Goal: Task Accomplishment & Management: Manage account settings

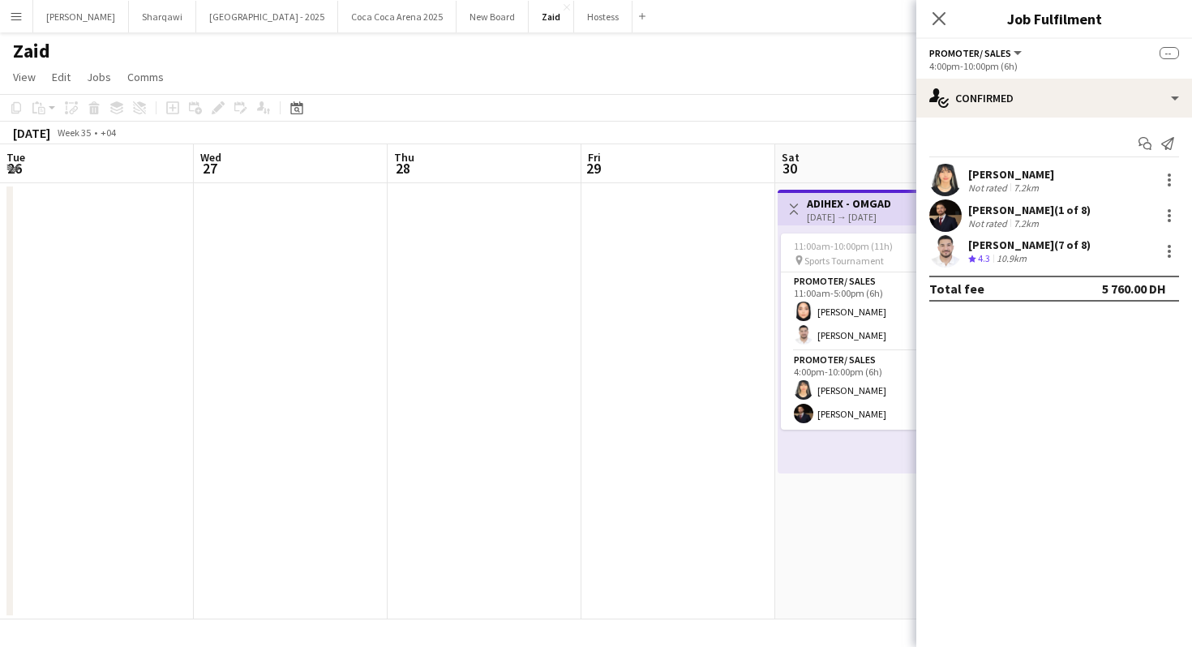
scroll to position [0, 379]
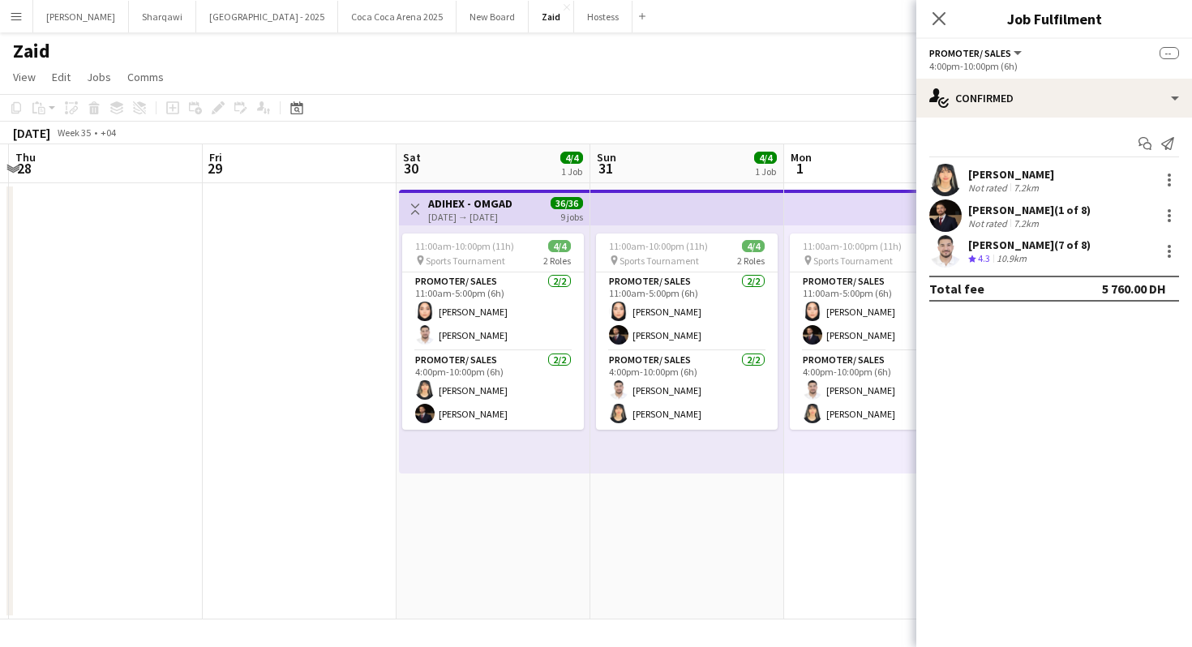
click at [1091, 238] on div "[PERSON_NAME] (7 of 8)" at bounding box center [1029, 245] width 122 height 15
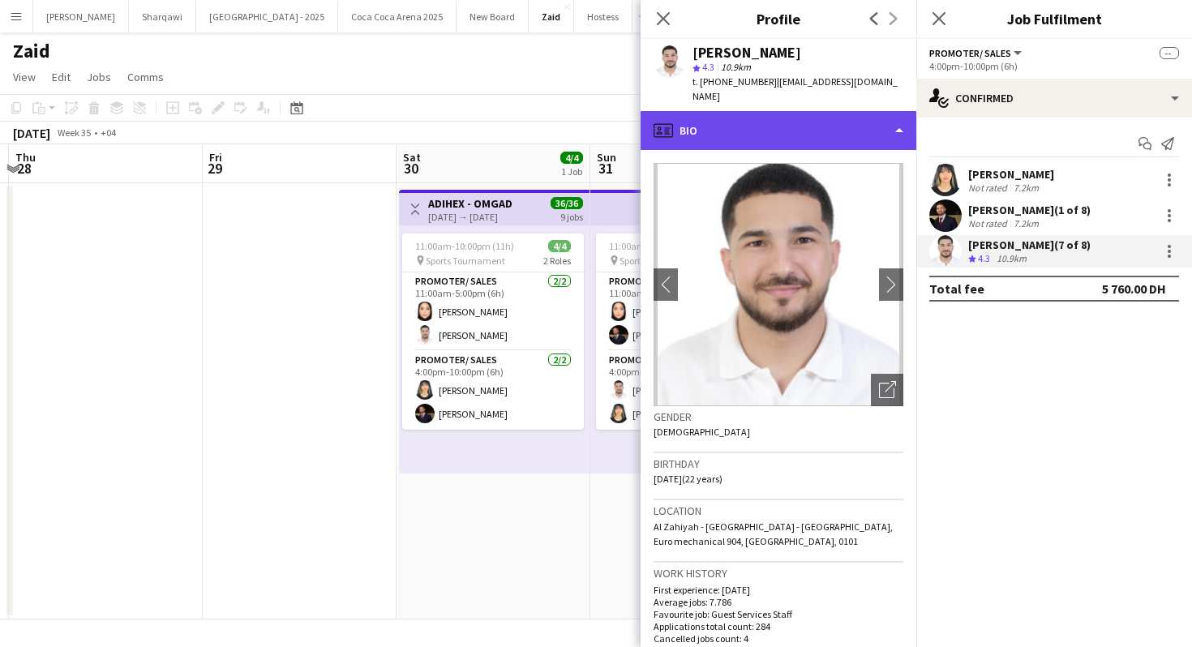
click at [827, 122] on div "profile Bio" at bounding box center [779, 130] width 276 height 39
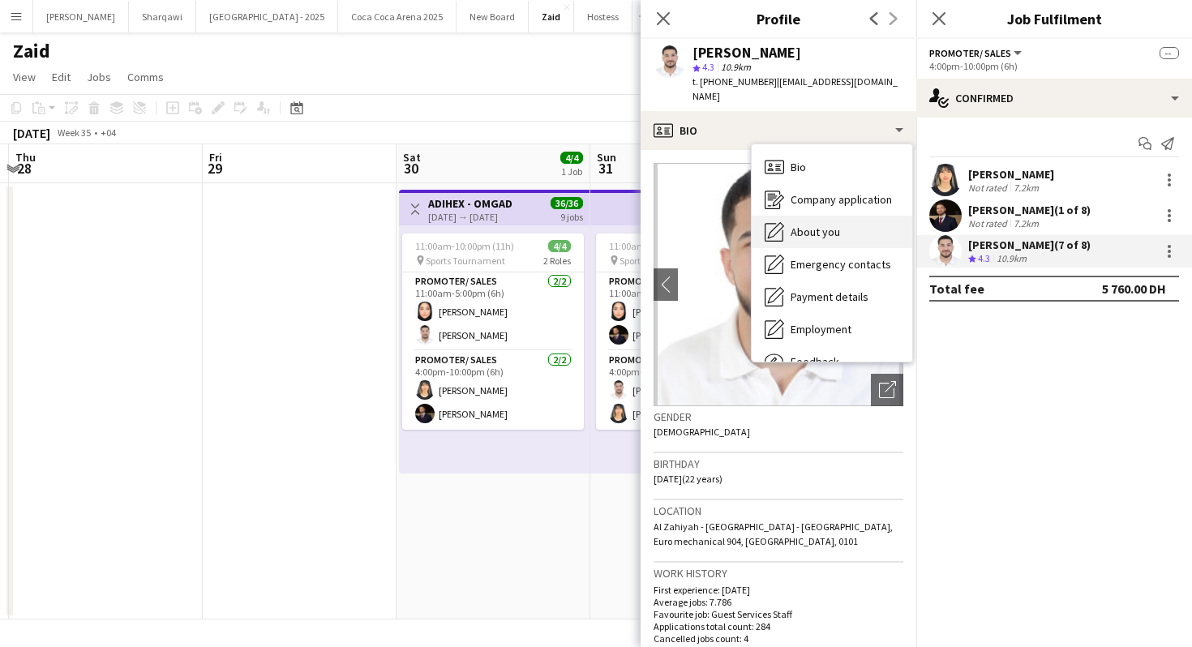
click at [832, 236] on span "About you" at bounding box center [815, 232] width 49 height 15
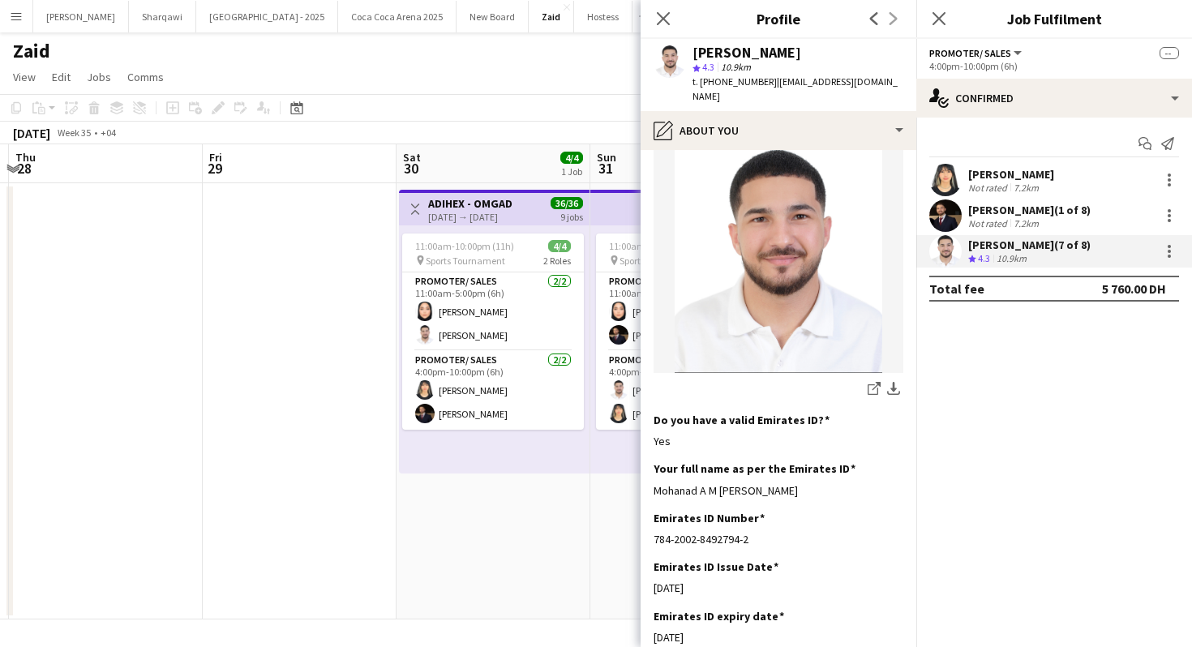
scroll to position [320, 0]
click at [897, 380] on app-icon "download-bottom" at bounding box center [893, 387] width 13 height 15
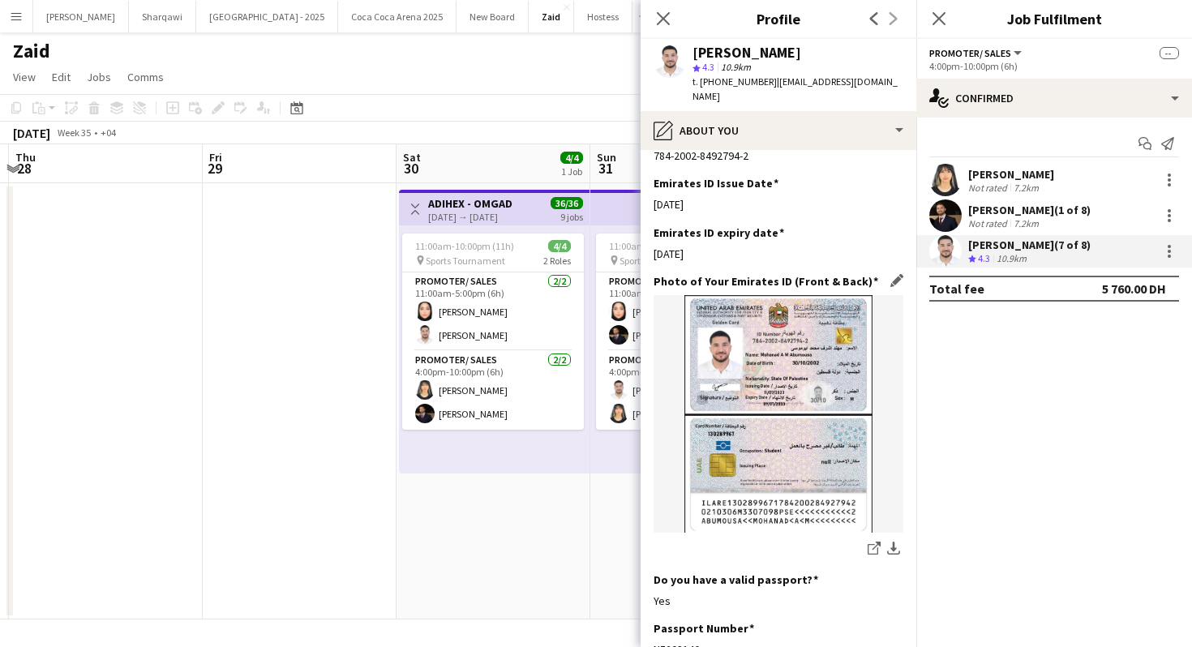
scroll to position [788, 0]
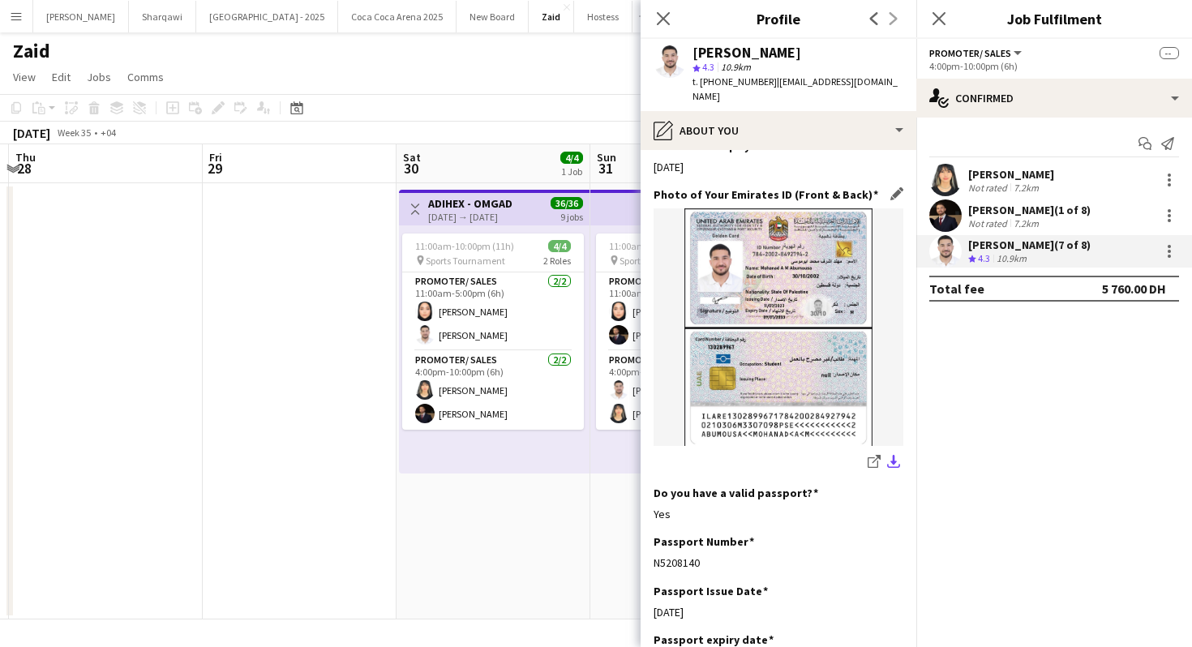
click at [897, 455] on app-icon "download-bottom" at bounding box center [893, 462] width 13 height 15
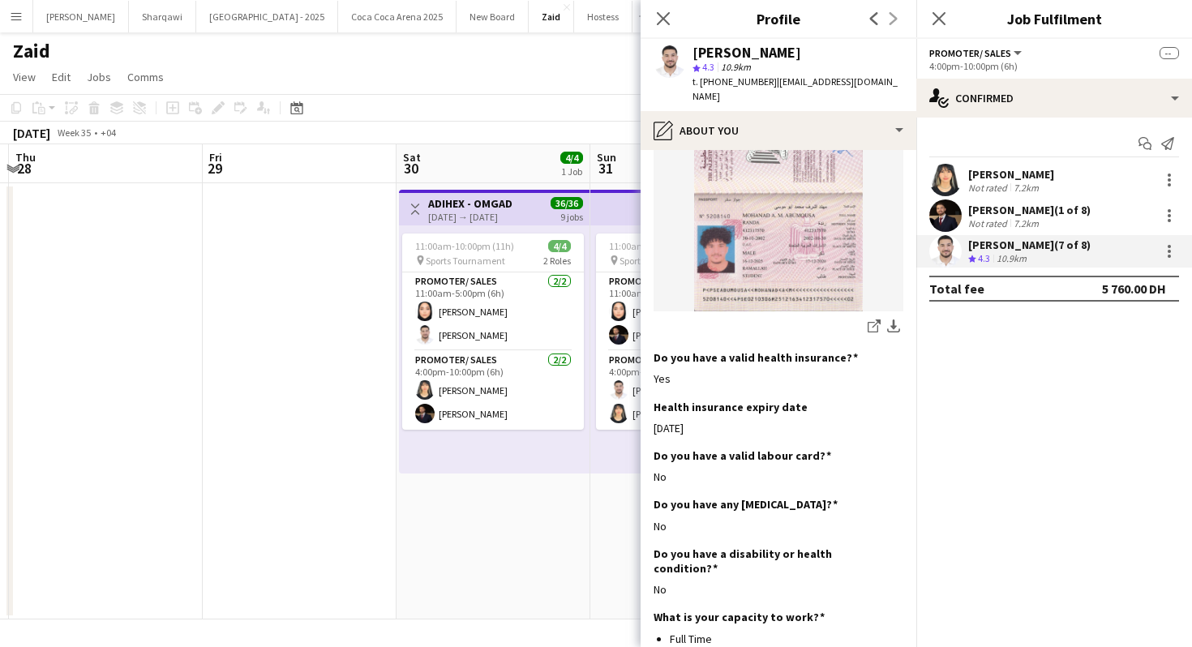
scroll to position [1407, 0]
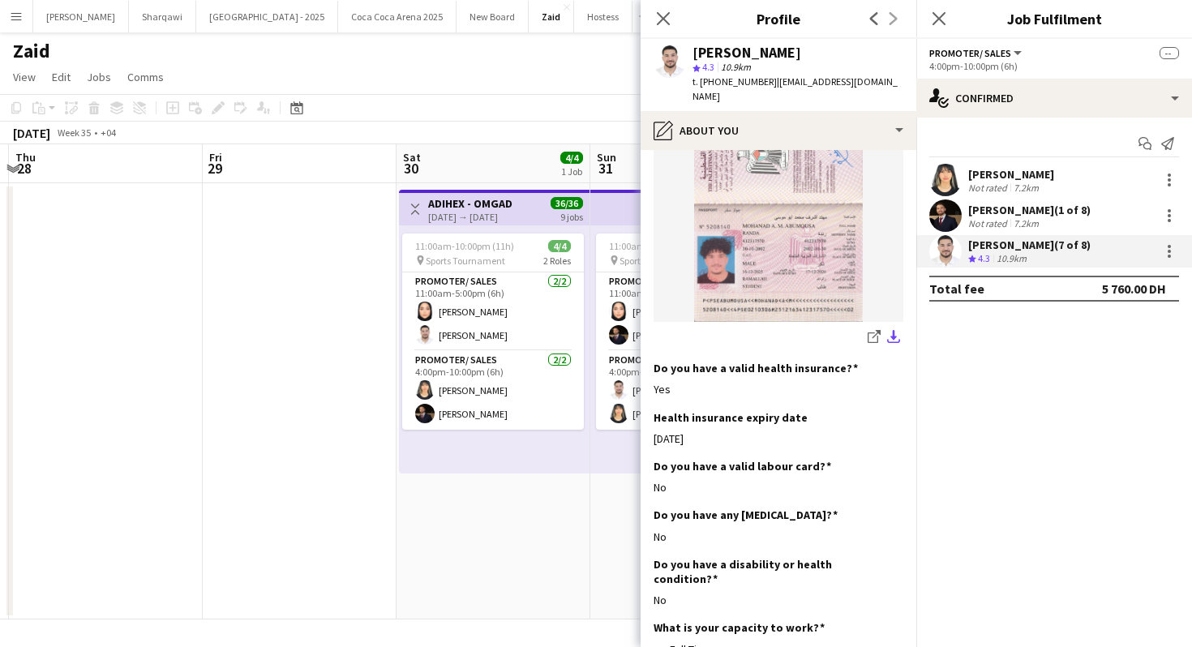
click at [891, 330] on app-icon "download-bottom" at bounding box center [893, 337] width 13 height 15
click at [1032, 225] on div "7.2km" at bounding box center [1027, 223] width 32 height 12
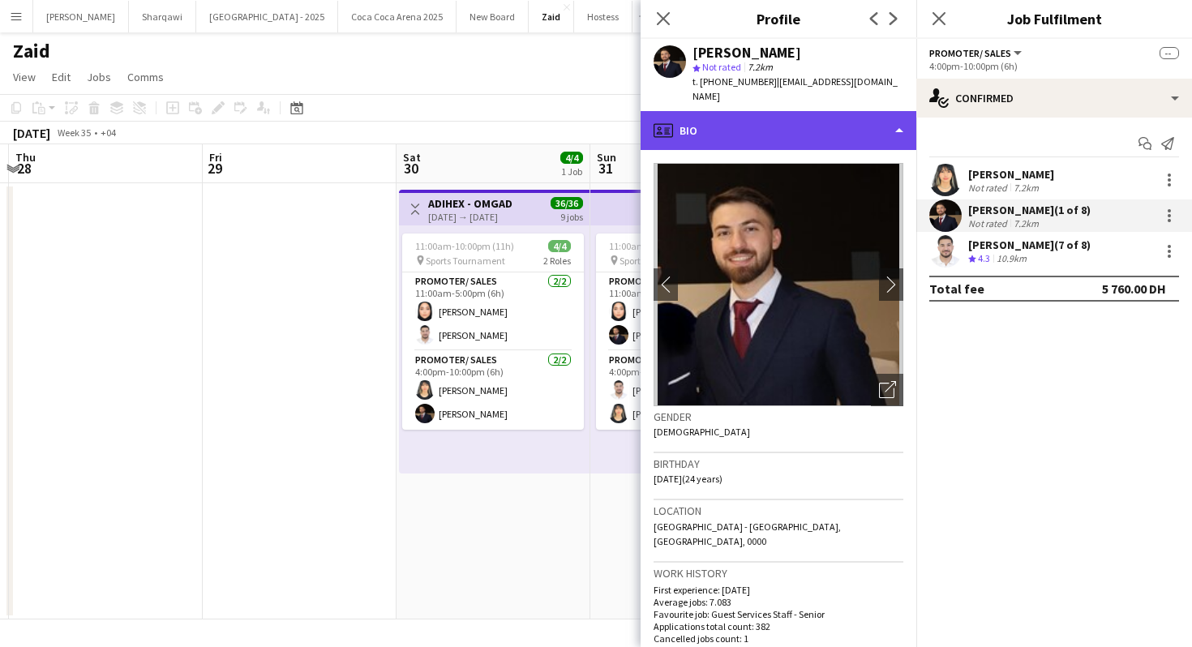
click at [857, 125] on div "profile Bio" at bounding box center [779, 130] width 276 height 39
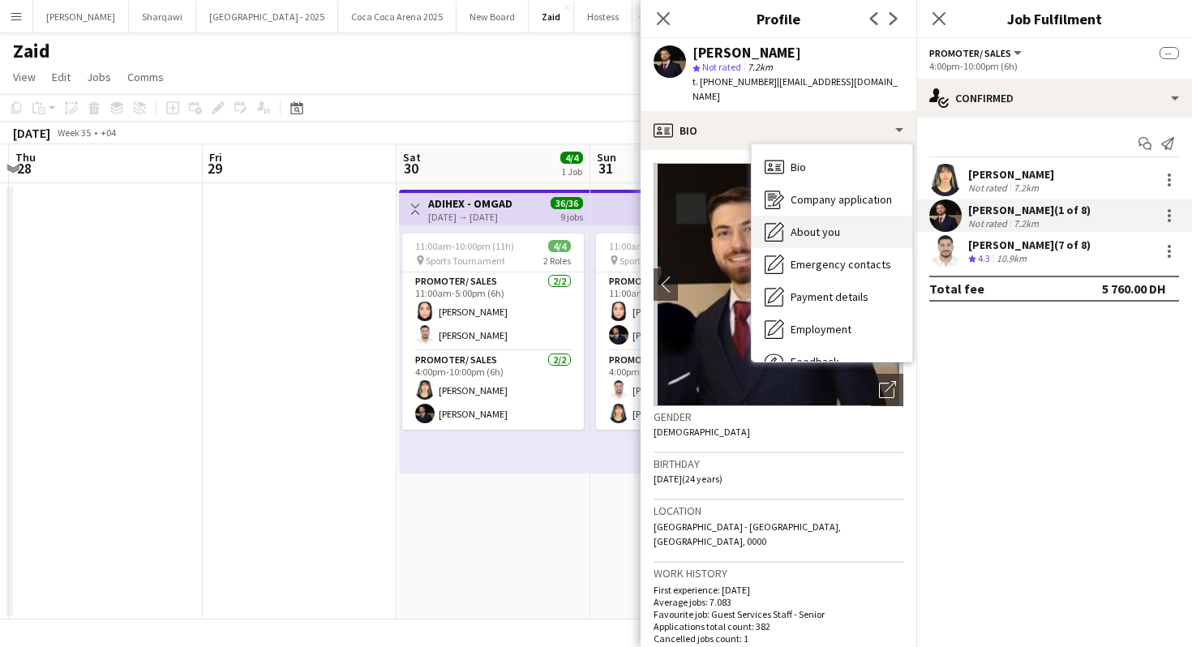
click at [851, 225] on div "About you About you" at bounding box center [832, 232] width 161 height 32
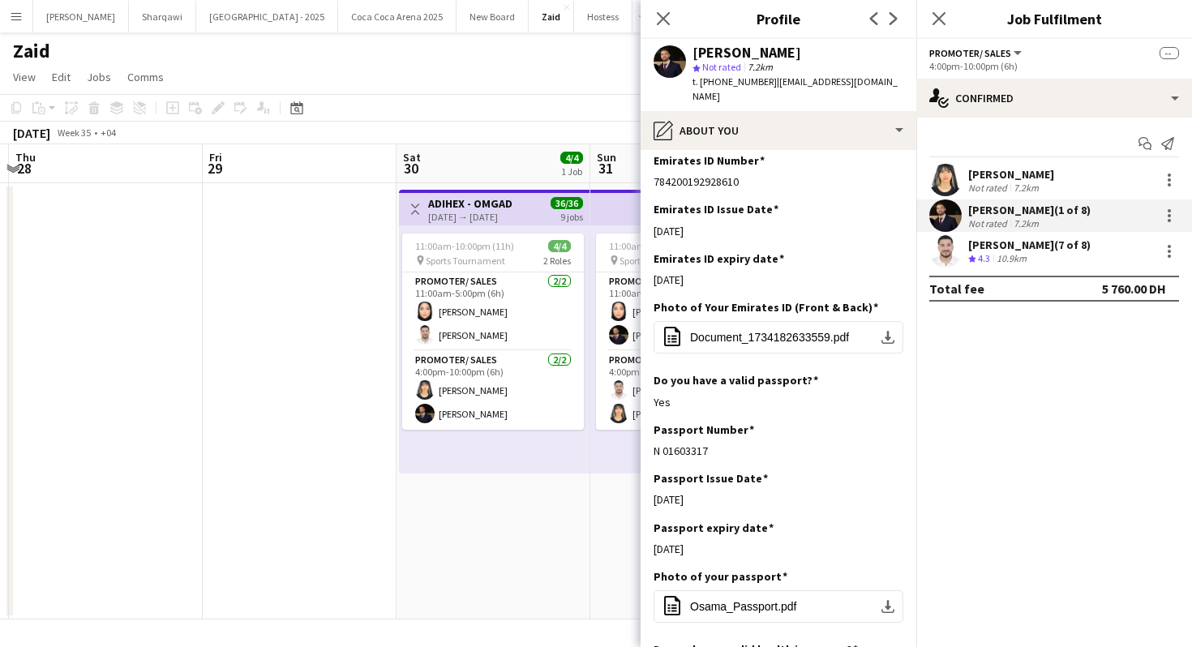
scroll to position [728, 0]
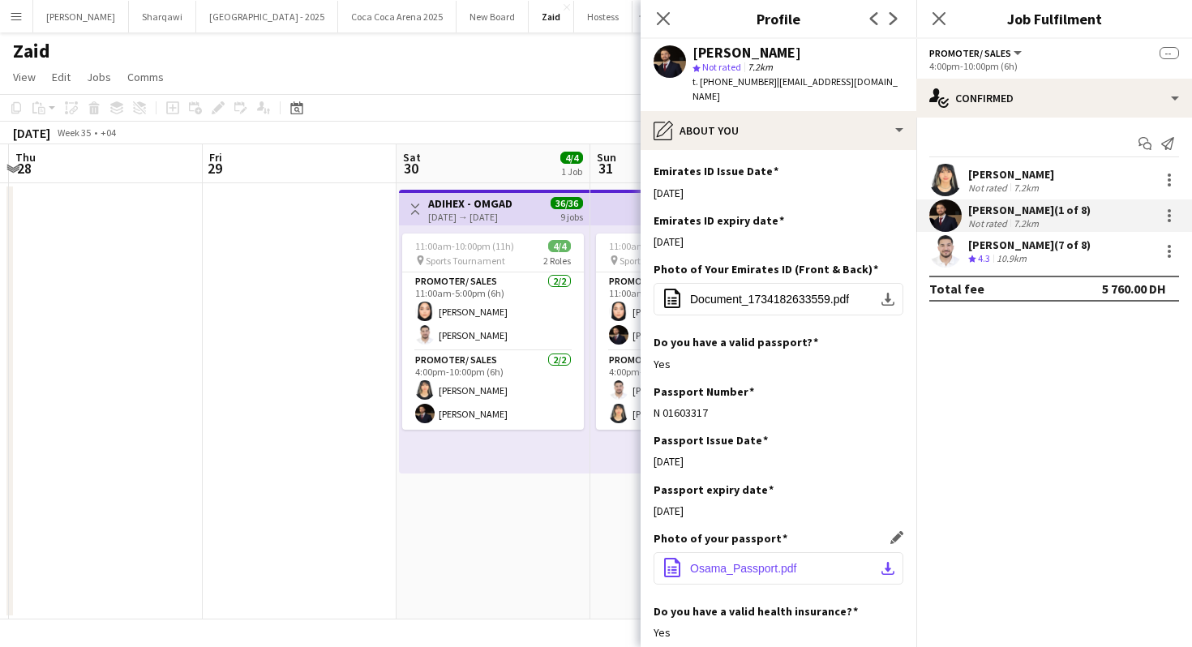
click at [888, 562] on app-icon "download-bottom" at bounding box center [888, 568] width 13 height 13
click at [1034, 186] on div "7.2km" at bounding box center [1027, 188] width 32 height 12
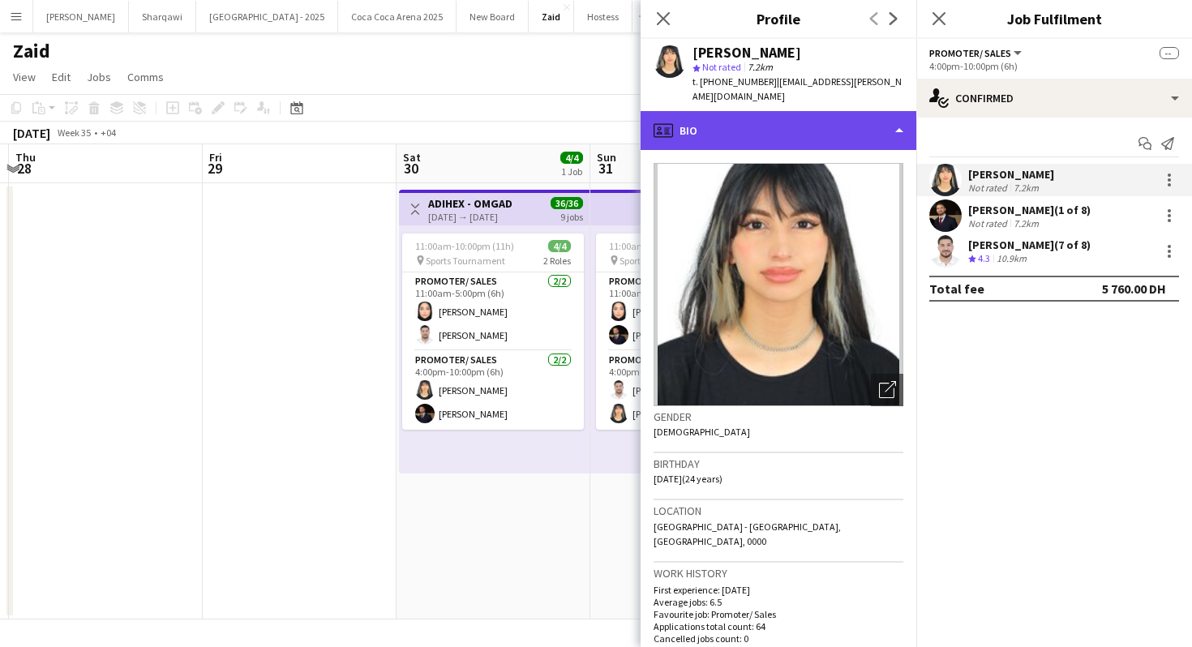
click at [856, 132] on div "profile Bio" at bounding box center [779, 130] width 276 height 39
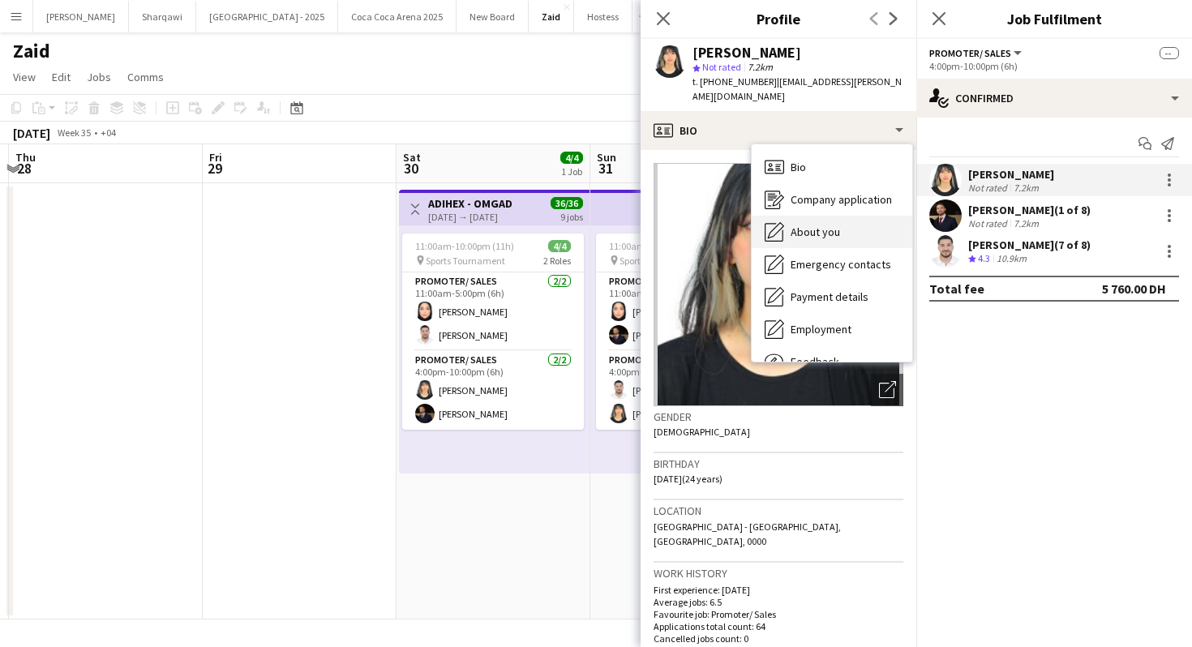
click at [858, 218] on div "About you About you" at bounding box center [832, 232] width 161 height 32
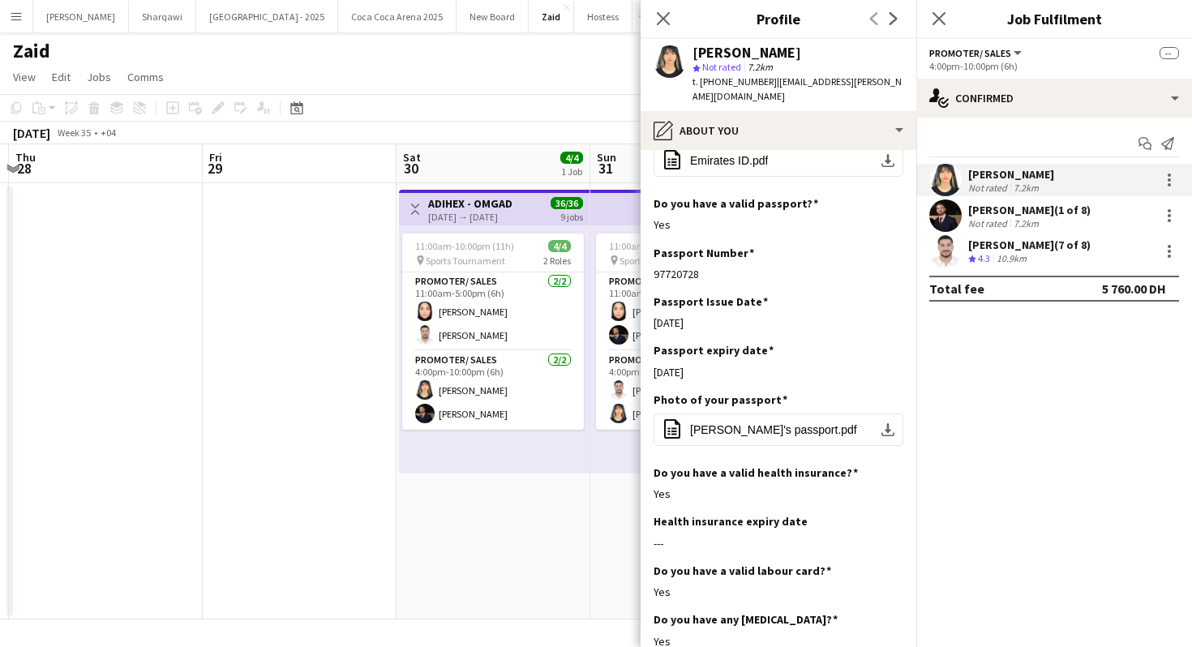
scroll to position [834, 0]
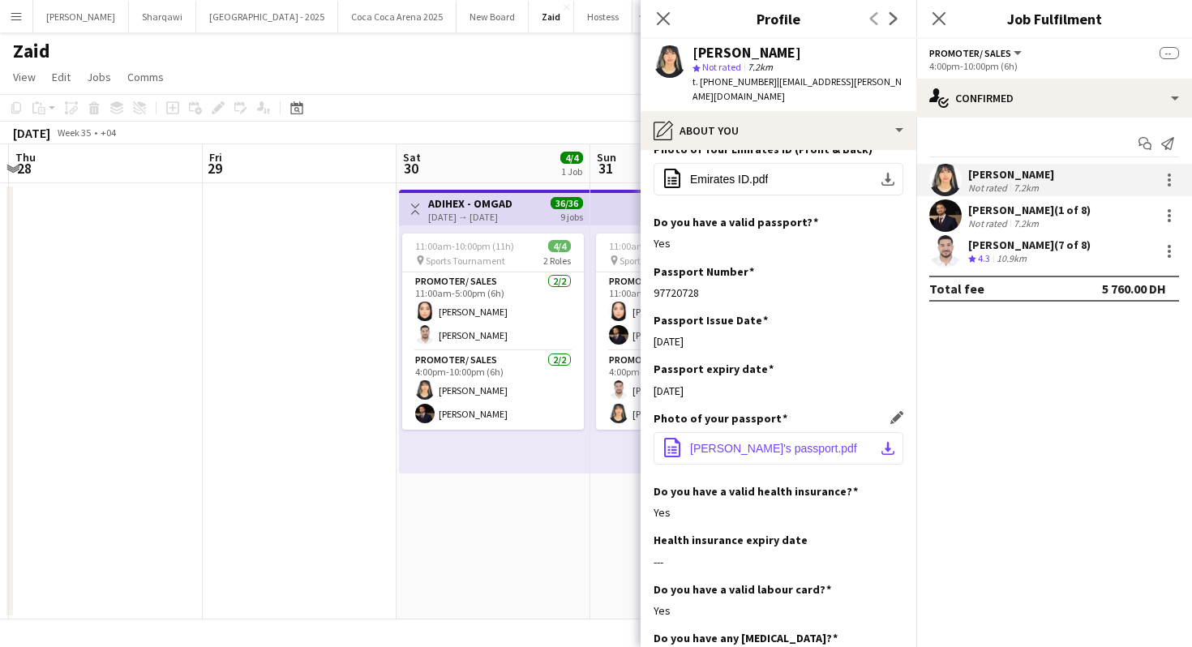
click at [874, 436] on button "office-file-sheet Esraa's passport.pdf download-bottom" at bounding box center [779, 448] width 250 height 32
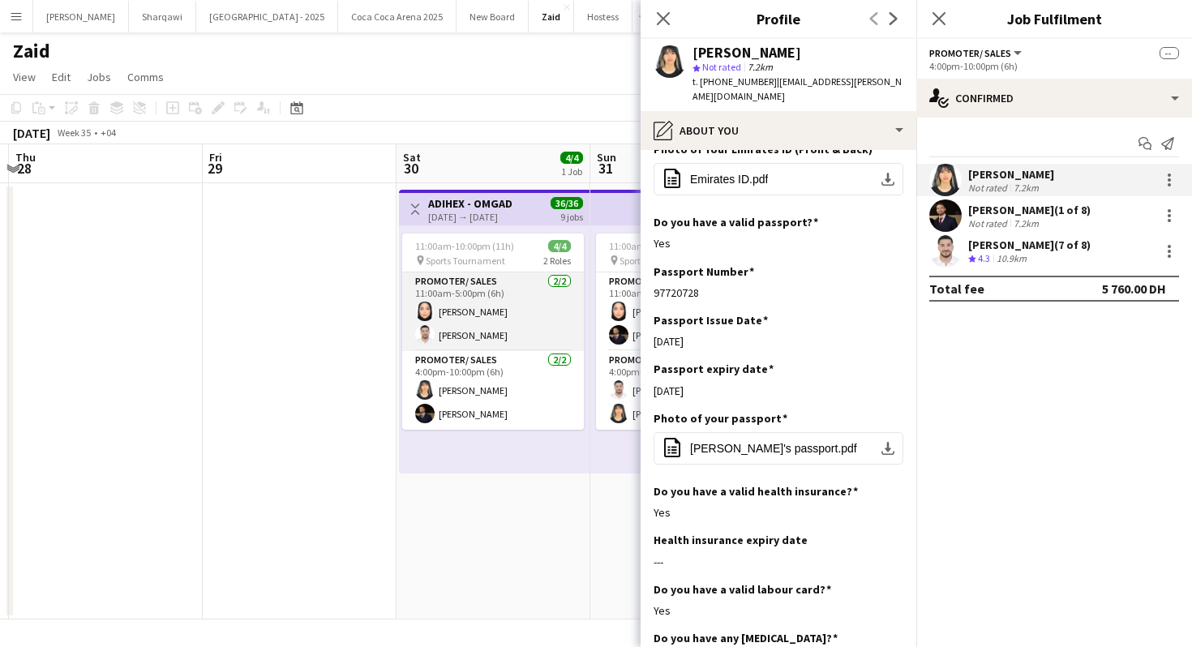
click at [557, 327] on app-card-role "Promoter/ Sales [DATE] 11:00am-5:00pm (6h) [PERSON_NAME]" at bounding box center [493, 312] width 182 height 79
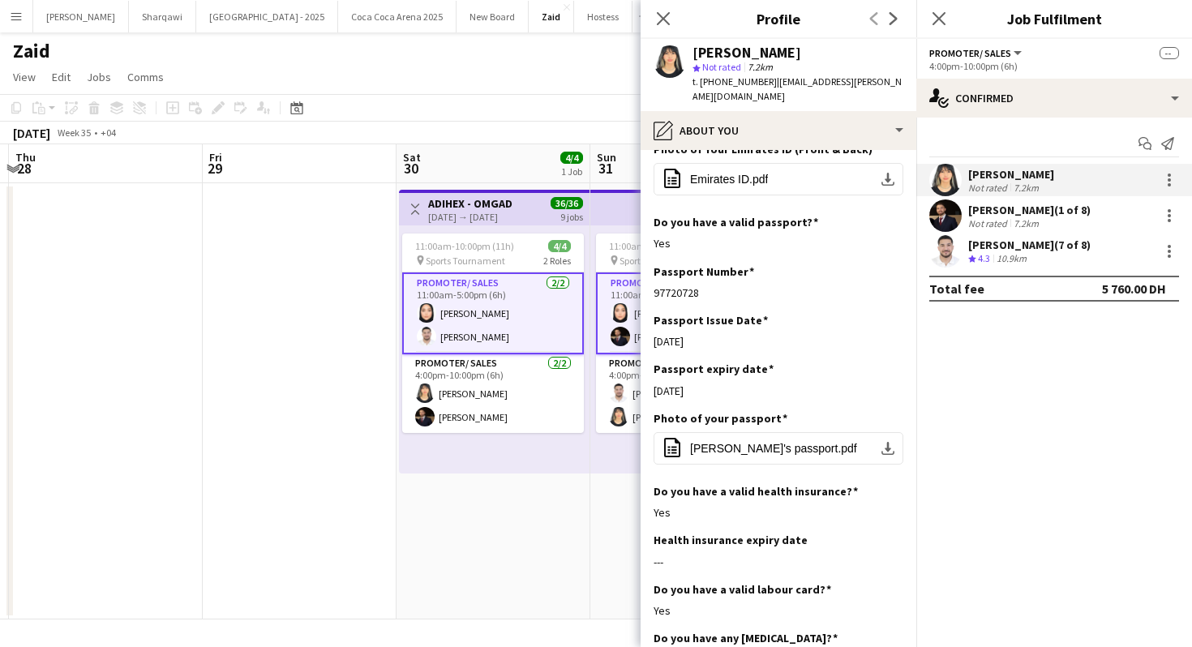
click at [600, 287] on app-card-role "Promoter/ Sales [DATE] 11:00am-5:00pm (6h) [PERSON_NAME] [PERSON_NAME]" at bounding box center [687, 314] width 182 height 82
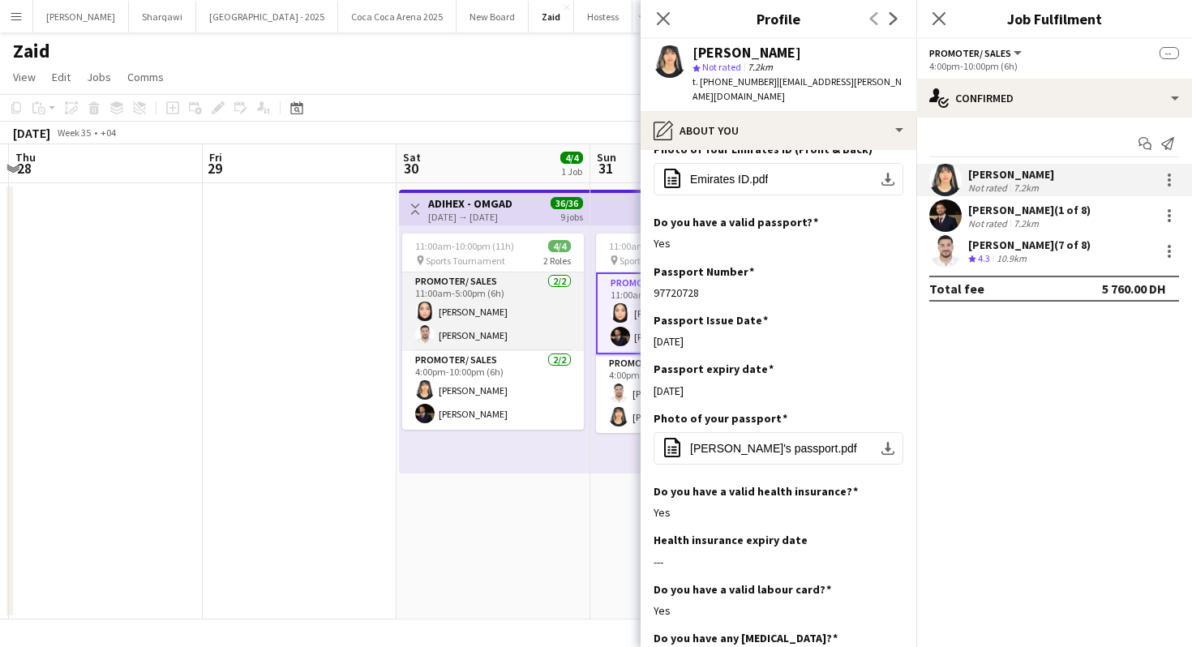
click at [546, 296] on app-card-role "Promoter/ Sales [DATE] 11:00am-5:00pm (6h) [PERSON_NAME]" at bounding box center [493, 312] width 182 height 79
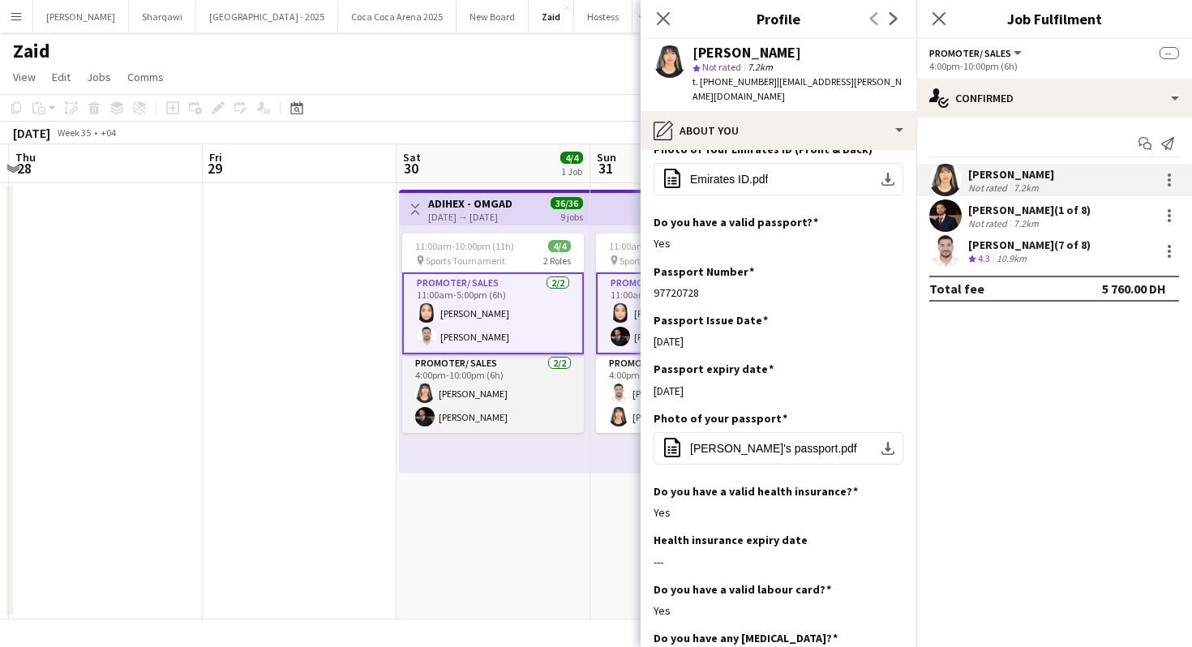
click at [553, 364] on app-card-role "Promoter/ Sales [DATE] 4:00pm-10:00pm (6h) [PERSON_NAME] [PERSON_NAME]" at bounding box center [493, 393] width 182 height 79
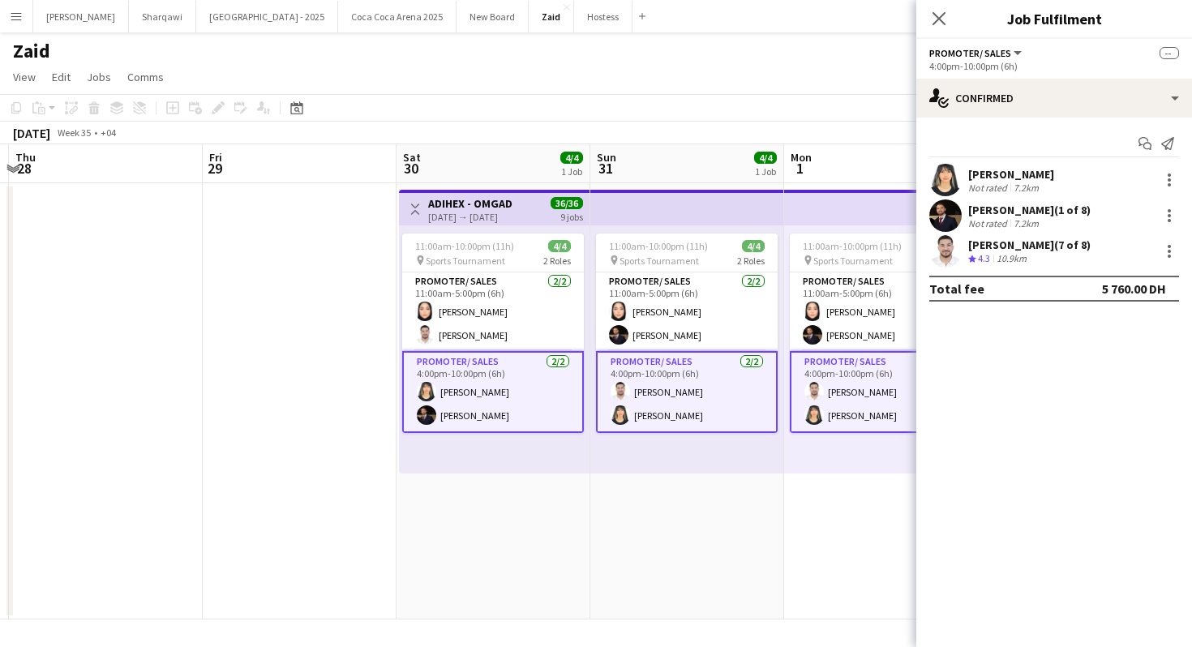
click at [636, 449] on div "11:00am-10:00pm (11h) 4/4 pin Sports Tournament 2 Roles Promoter/ Sales [DATE] …" at bounding box center [687, 349] width 194 height 248
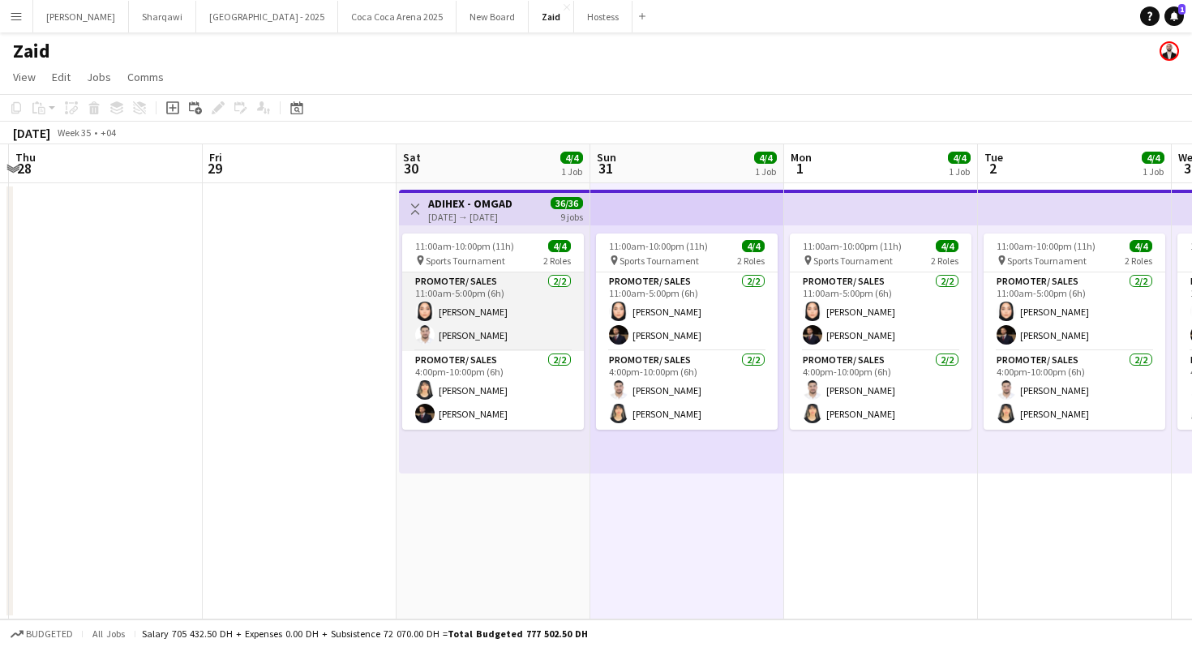
click at [540, 336] on app-card-role "Promoter/ Sales [DATE] 11:00am-5:00pm (6h) [PERSON_NAME]" at bounding box center [493, 312] width 182 height 79
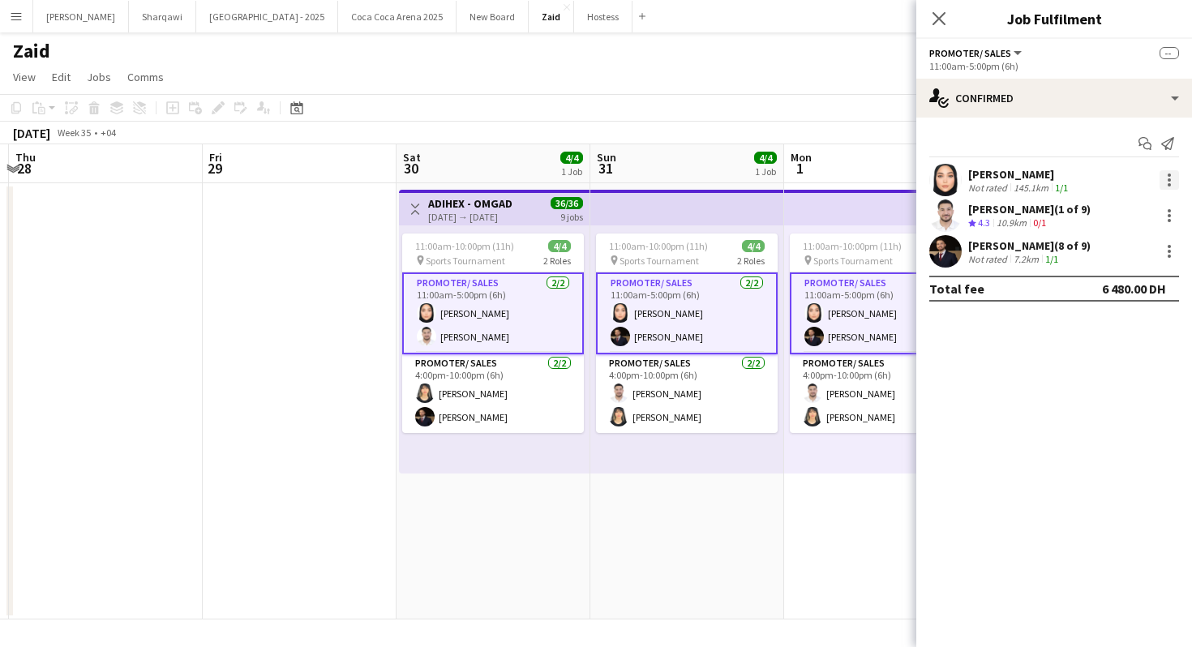
click at [1169, 177] on div at bounding box center [1169, 179] width 19 height 19
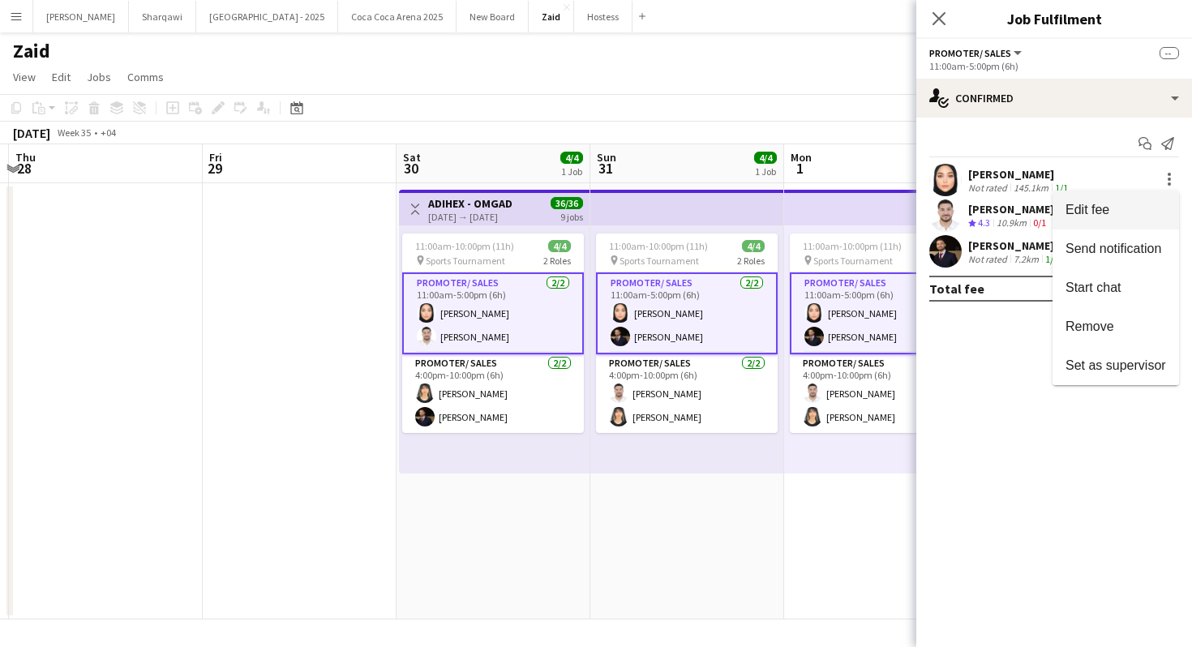
click at [1106, 191] on button "Edit fee" at bounding box center [1116, 210] width 127 height 39
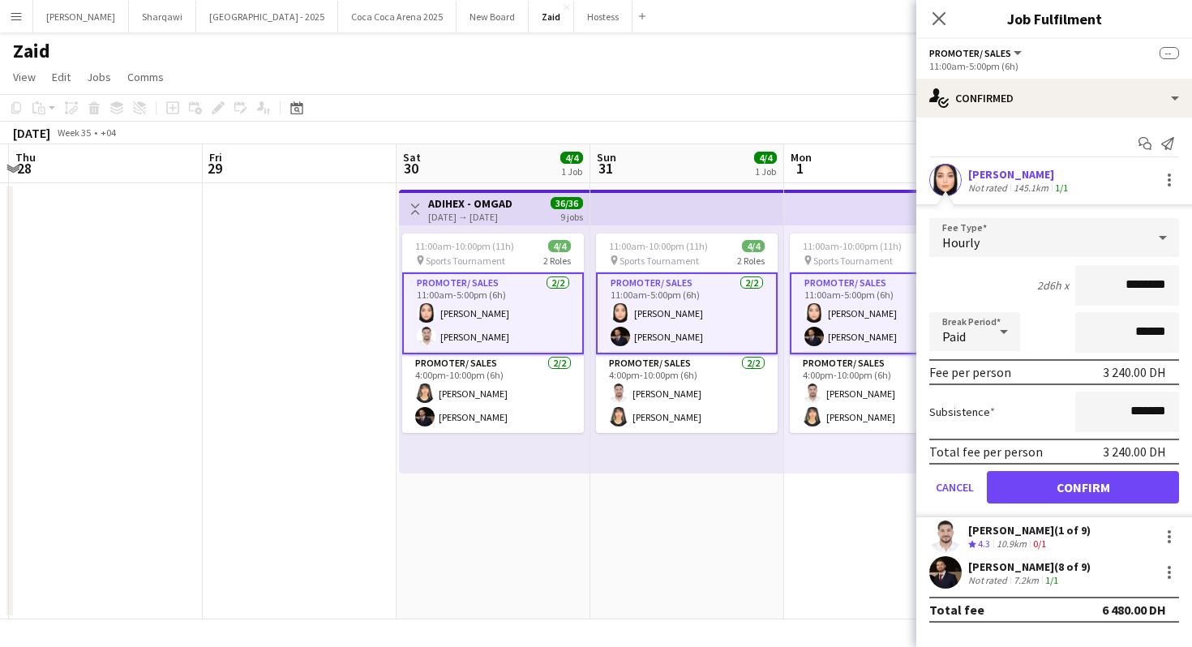
click at [1070, 182] on div "1/1" at bounding box center [1061, 188] width 19 height 12
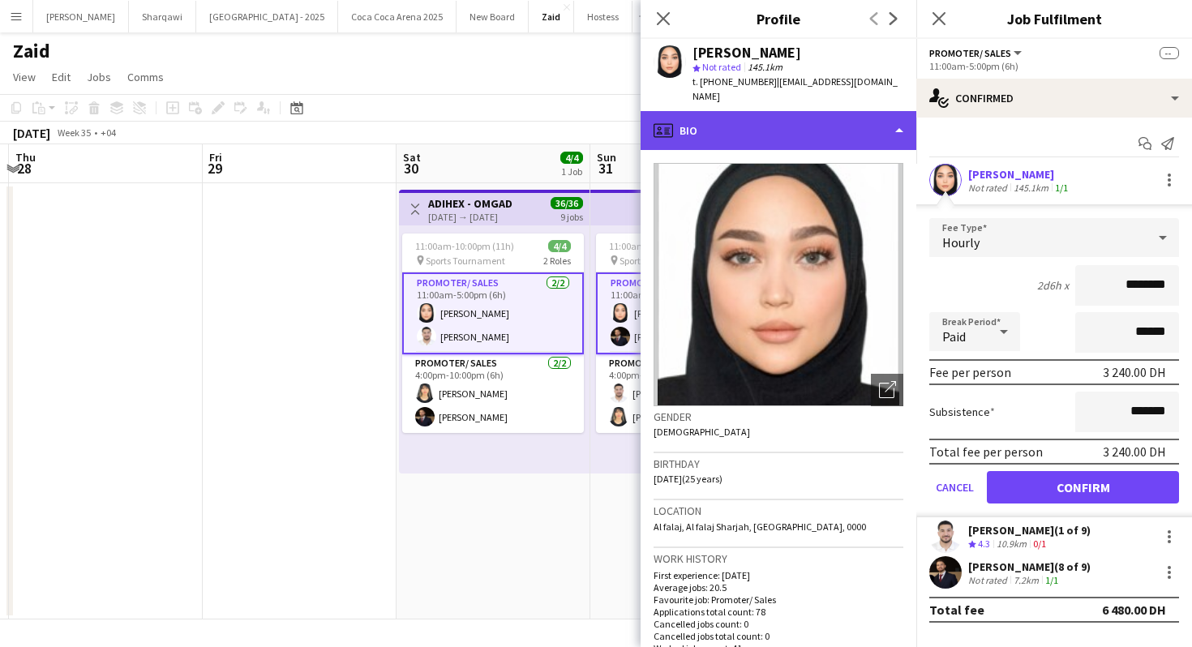
click at [849, 134] on div "profile Bio" at bounding box center [779, 130] width 276 height 39
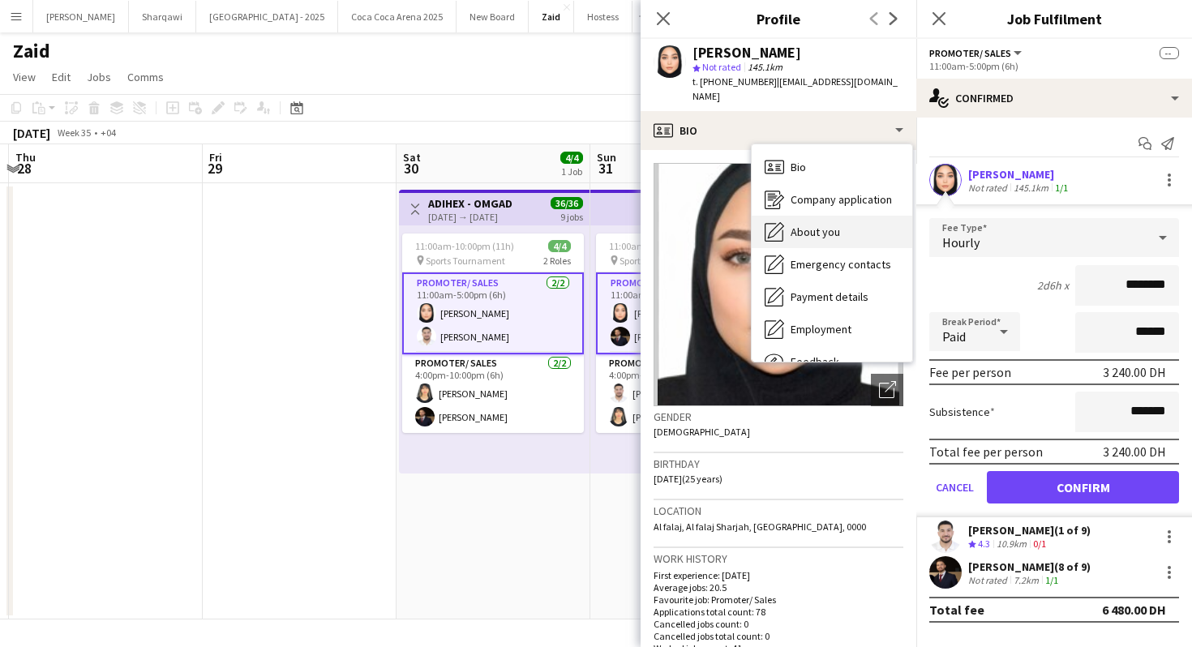
click at [855, 220] on div "About you About you" at bounding box center [832, 232] width 161 height 32
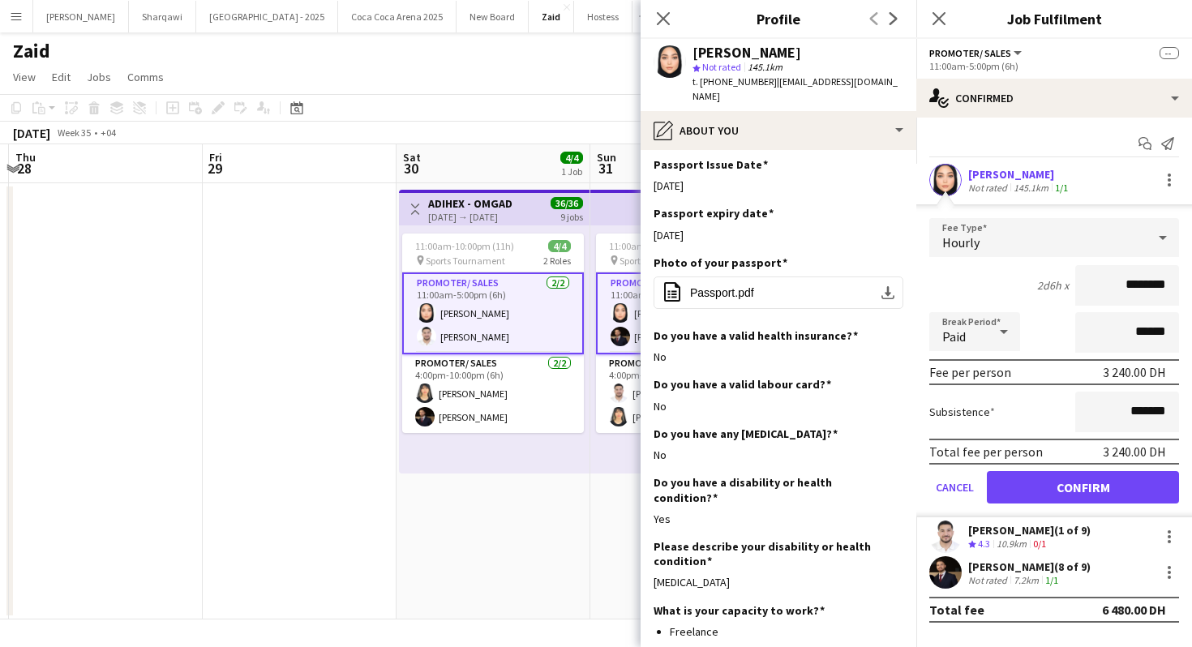
scroll to position [981, 0]
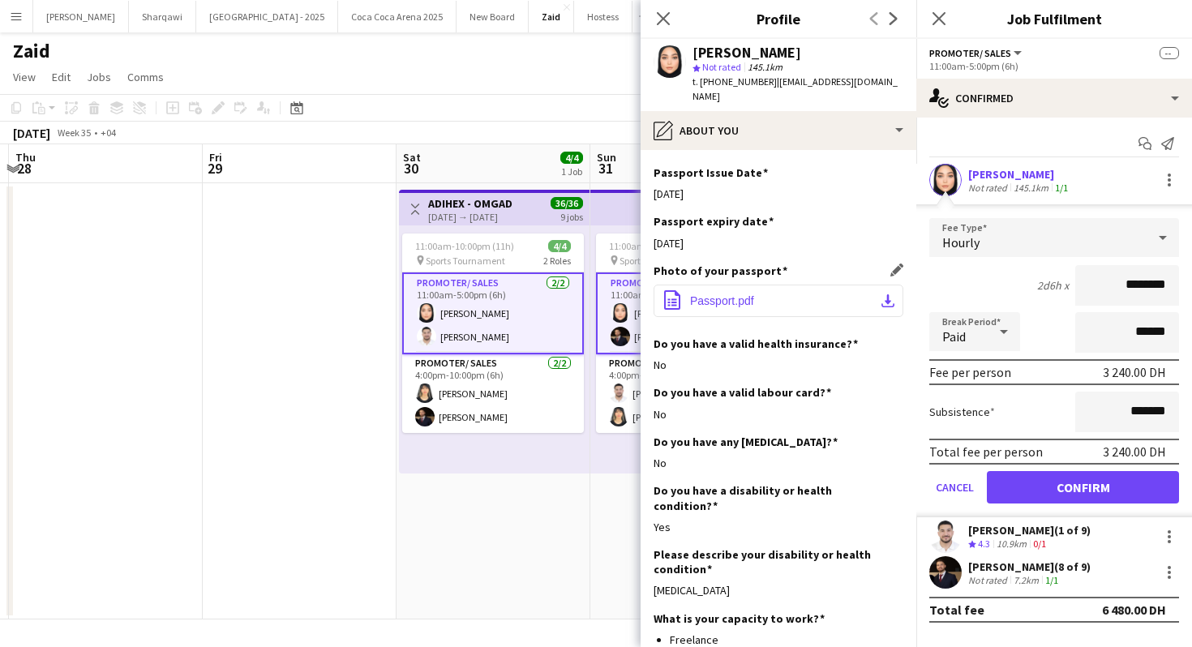
click at [848, 285] on button "office-file-sheet Passport.pdf download-bottom" at bounding box center [779, 301] width 250 height 32
click at [377, 522] on app-date-cell at bounding box center [300, 401] width 194 height 436
